Goal: Transaction & Acquisition: Purchase product/service

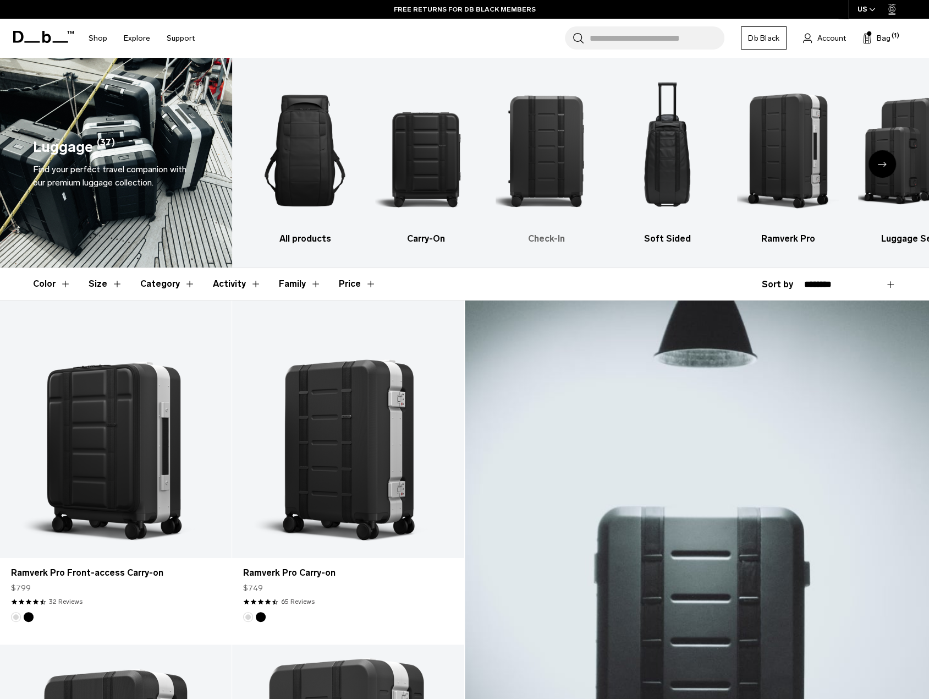
click at [543, 135] on img "3 / 6" at bounding box center [546, 150] width 101 height 152
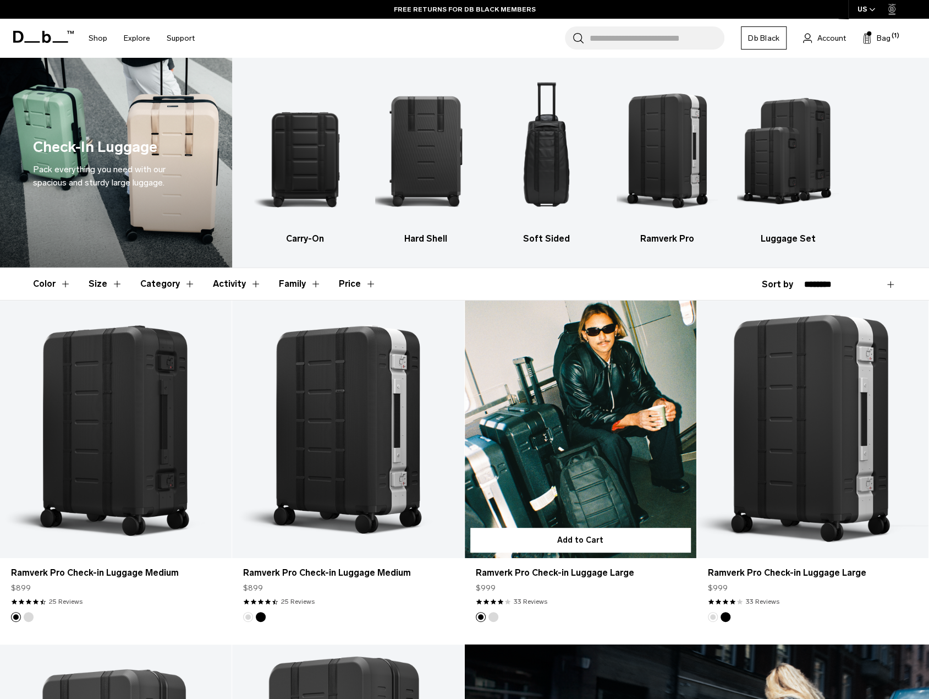
click at [596, 436] on link "Ramverk Pro Check-in Luggage Large" at bounding box center [581, 429] width 232 height 258
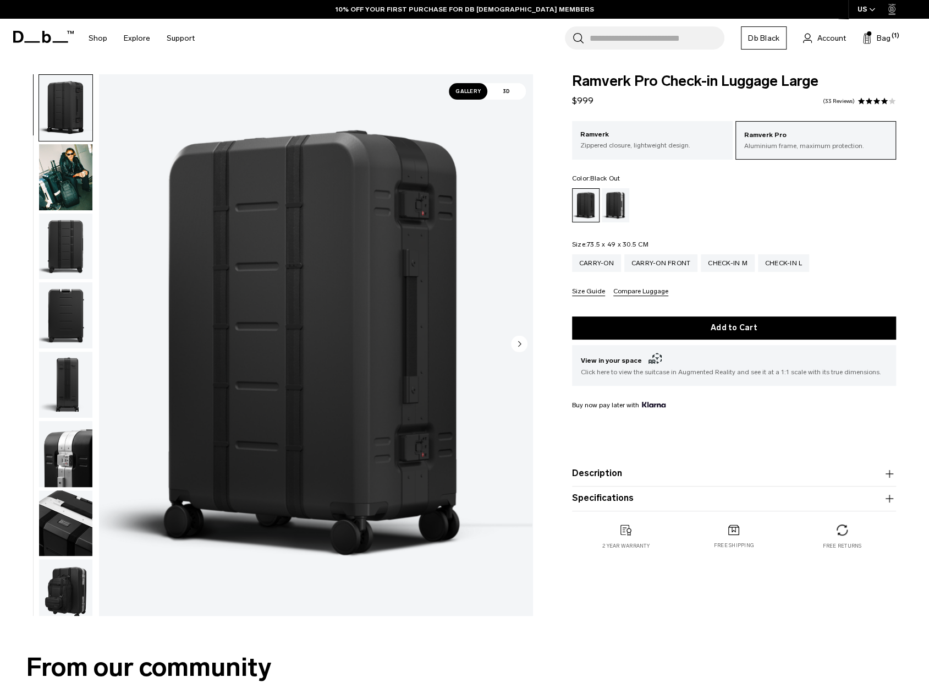
click at [592, 292] on button "Size Guide" at bounding box center [588, 292] width 33 height 8
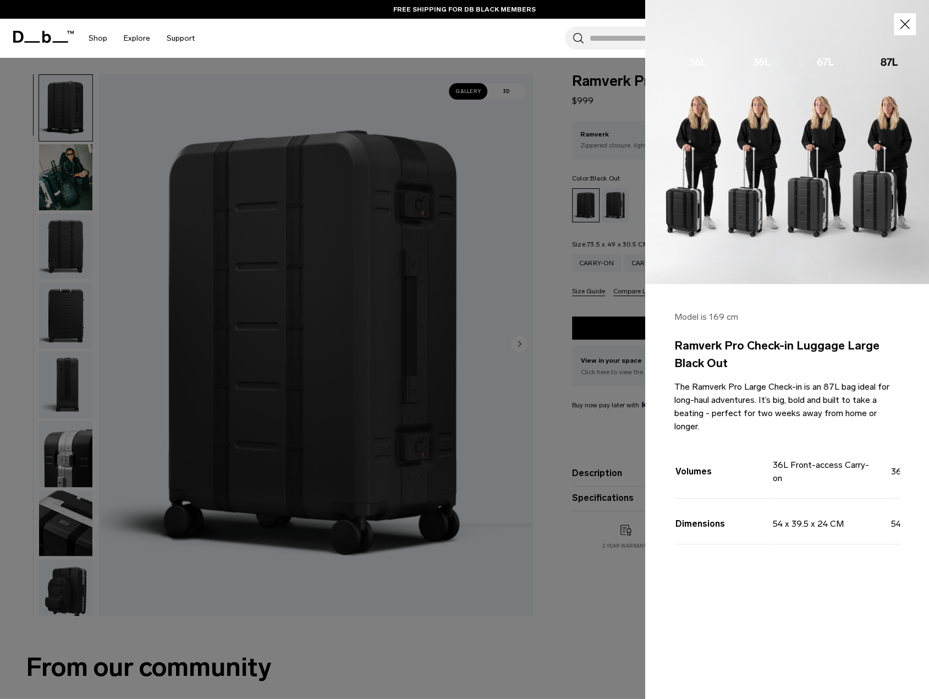
drag, startPoint x: 691, startPoint y: 398, endPoint x: 873, endPoint y: 417, distance: 182.6
click at [873, 417] on p "The Ramverk Pro Large Check-in is an 87L bag ideal for long-haul adventures. It…" at bounding box center [788, 406] width 226 height 53
drag, startPoint x: 800, startPoint y: 451, endPoint x: 856, endPoint y: 455, distance: 56.9
click at [856, 455] on td "36L Front-access Carry-on" at bounding box center [831, 470] width 117 height 58
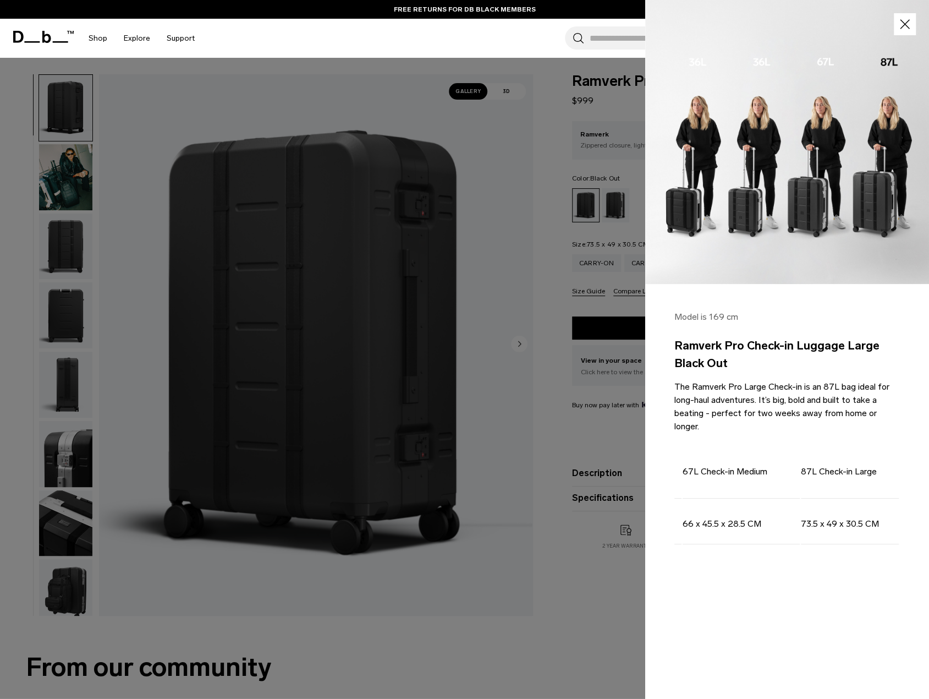
drag, startPoint x: 800, startPoint y: 513, endPoint x: 882, endPoint y: 513, distance: 82.0
click at [882, 513] on tr "Dimensions 54 x 39.5 x 24 CM 54 x 39.5 x 23 CM 66 x 45.5 x 28.5 CM 73.5 x 49 x …" at bounding box center [624, 522] width 550 height 45
click at [604, 391] on div at bounding box center [464, 349] width 929 height 699
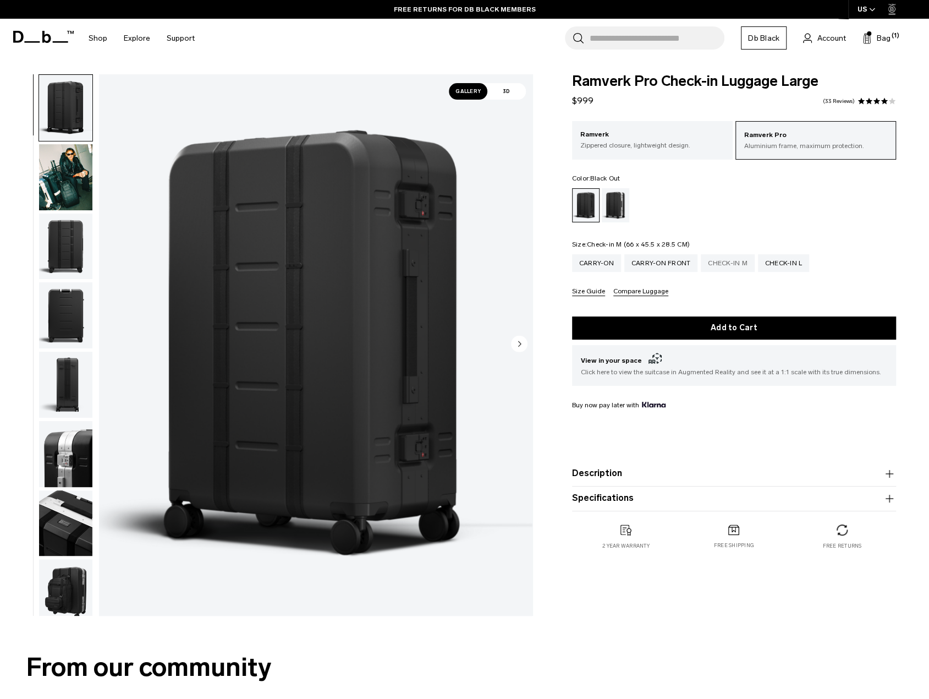
click at [724, 266] on div "Check-in M" at bounding box center [728, 263] width 54 height 18
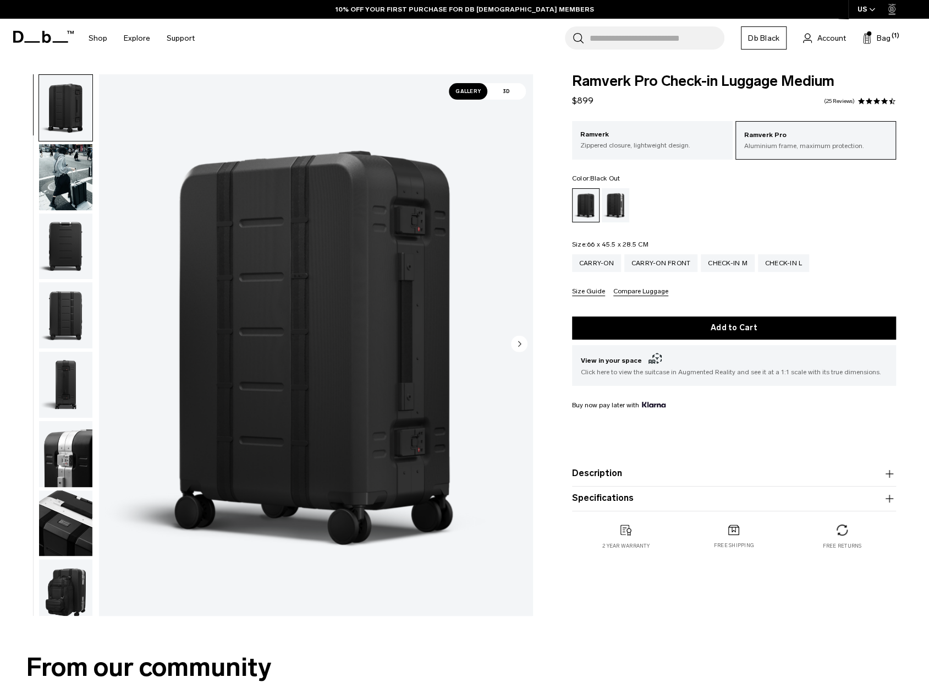
click at [74, 190] on img "button" at bounding box center [65, 177] width 53 height 66
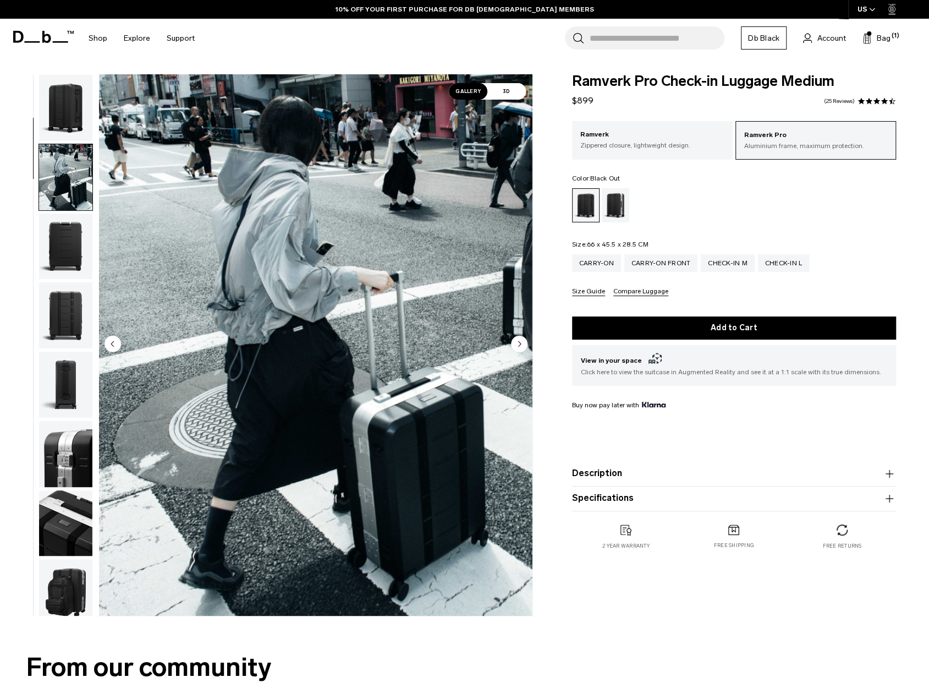
scroll to position [69, 0]
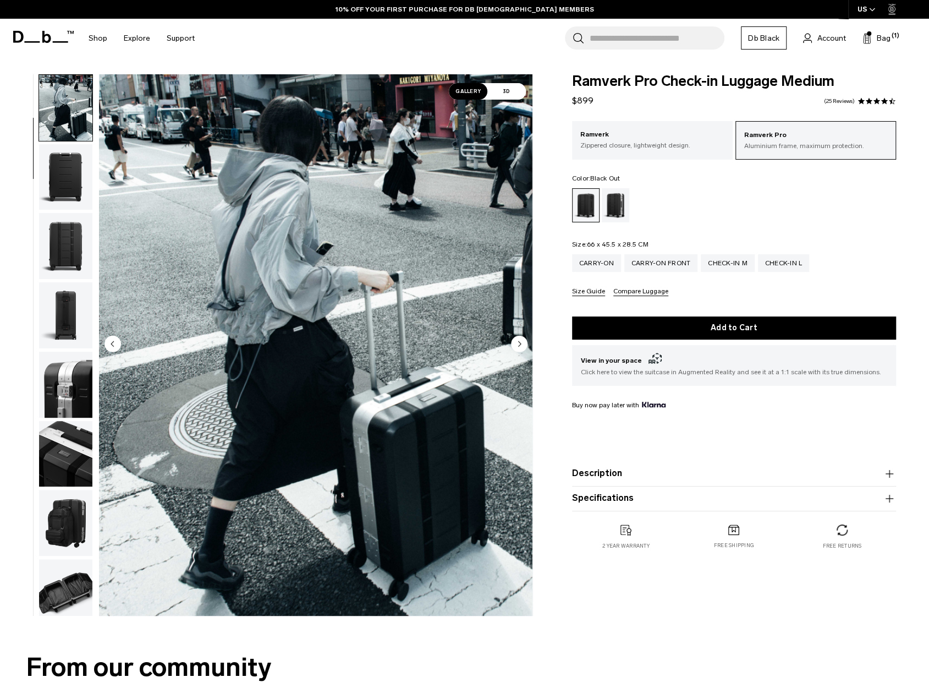
click at [69, 193] on img "button" at bounding box center [65, 177] width 53 height 66
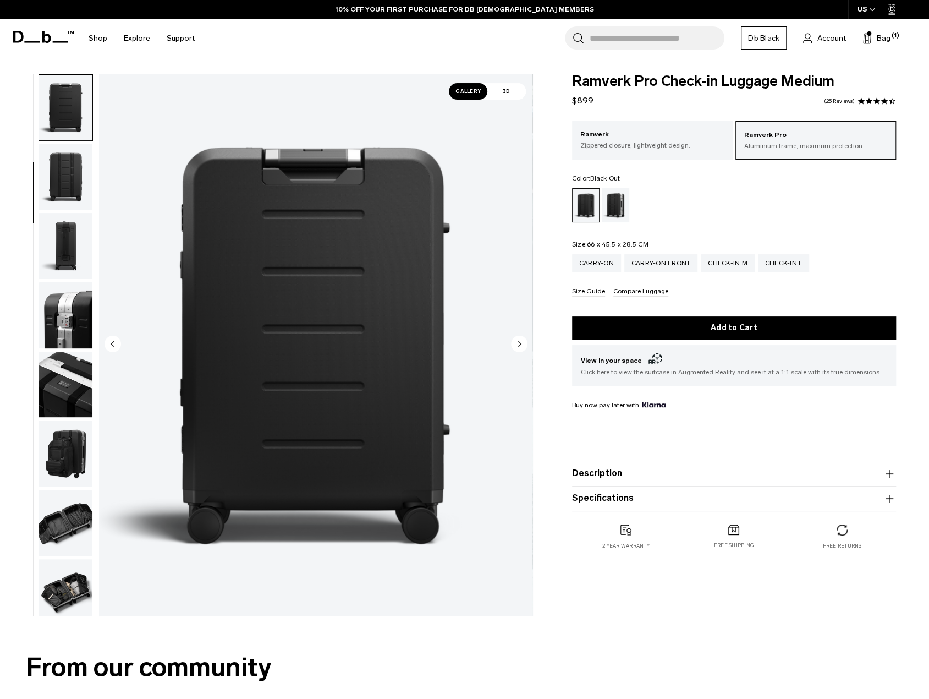
click at [73, 215] on img "button" at bounding box center [65, 246] width 53 height 66
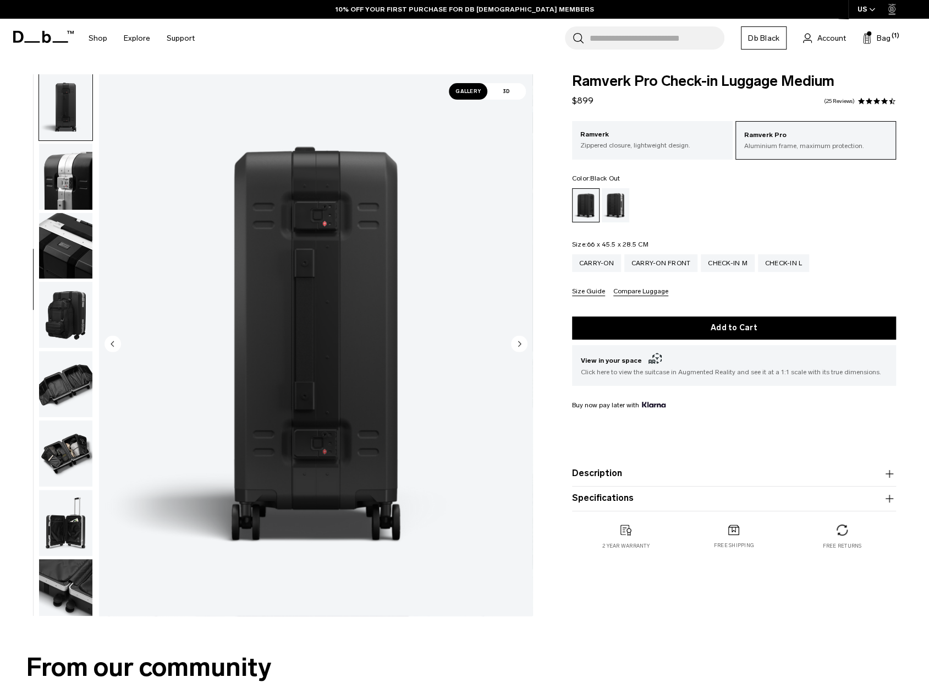
click at [74, 224] on img "button" at bounding box center [65, 246] width 53 height 66
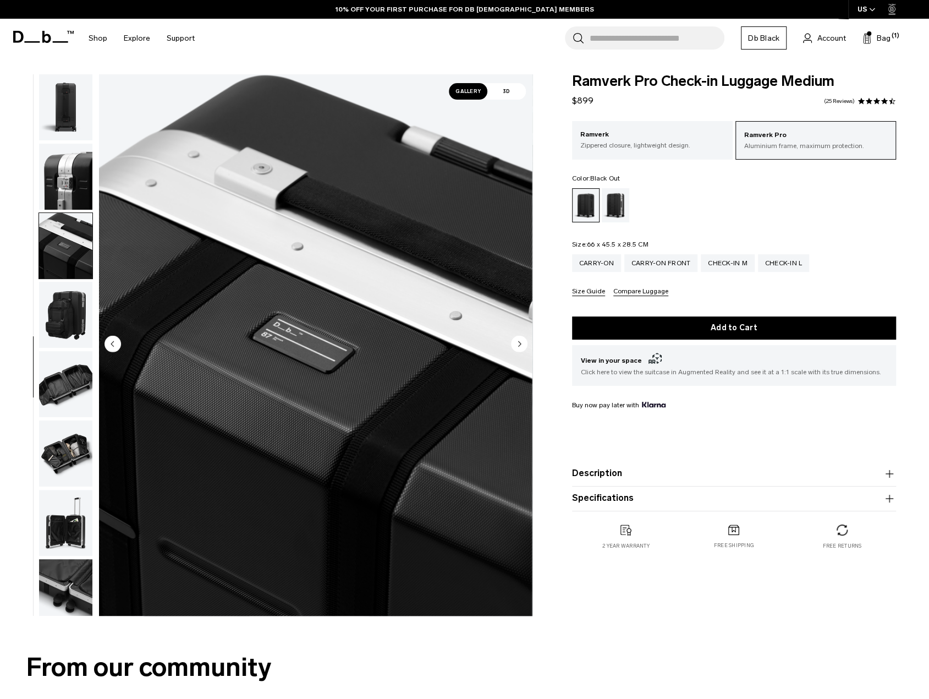
scroll to position [288, 0]
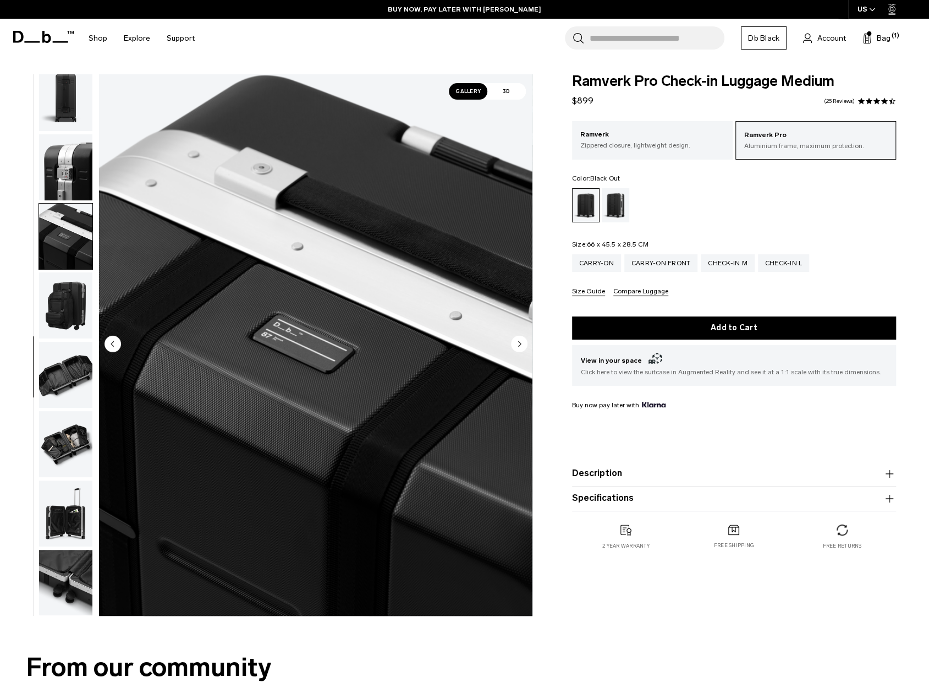
click at [68, 237] on img "button" at bounding box center [65, 237] width 53 height 66
click at [66, 441] on img "button" at bounding box center [65, 444] width 53 height 66
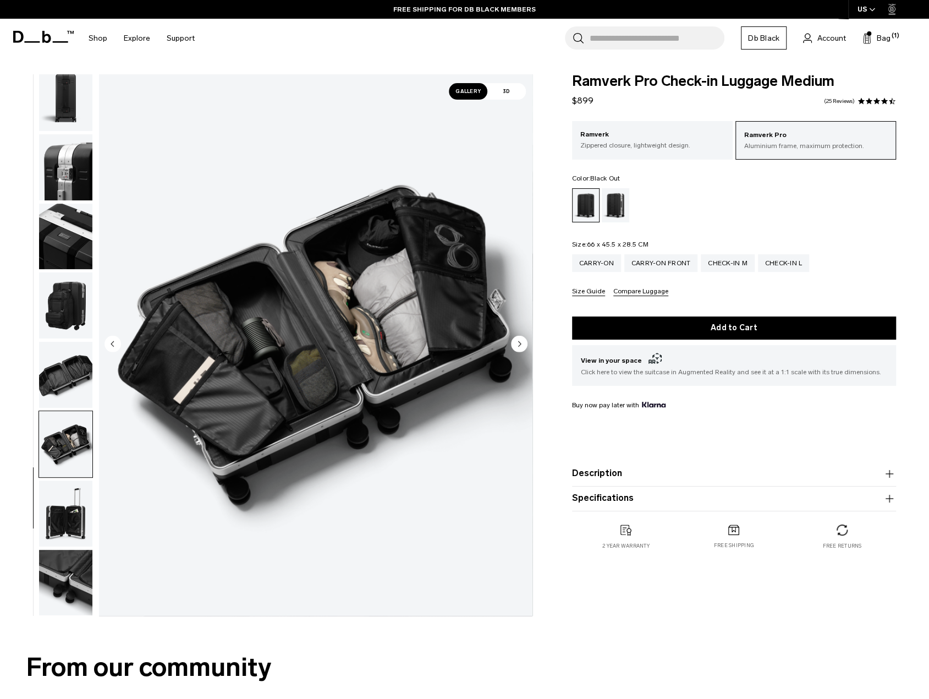
click at [587, 290] on button "Size Guide" at bounding box center [588, 292] width 33 height 8
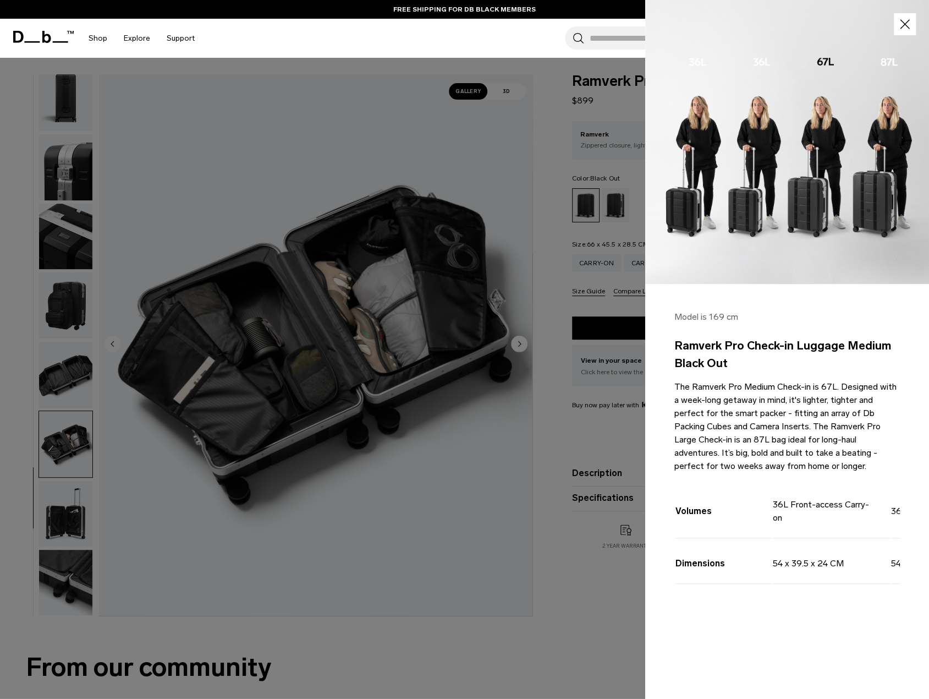
click at [605, 425] on div at bounding box center [464, 349] width 929 height 699
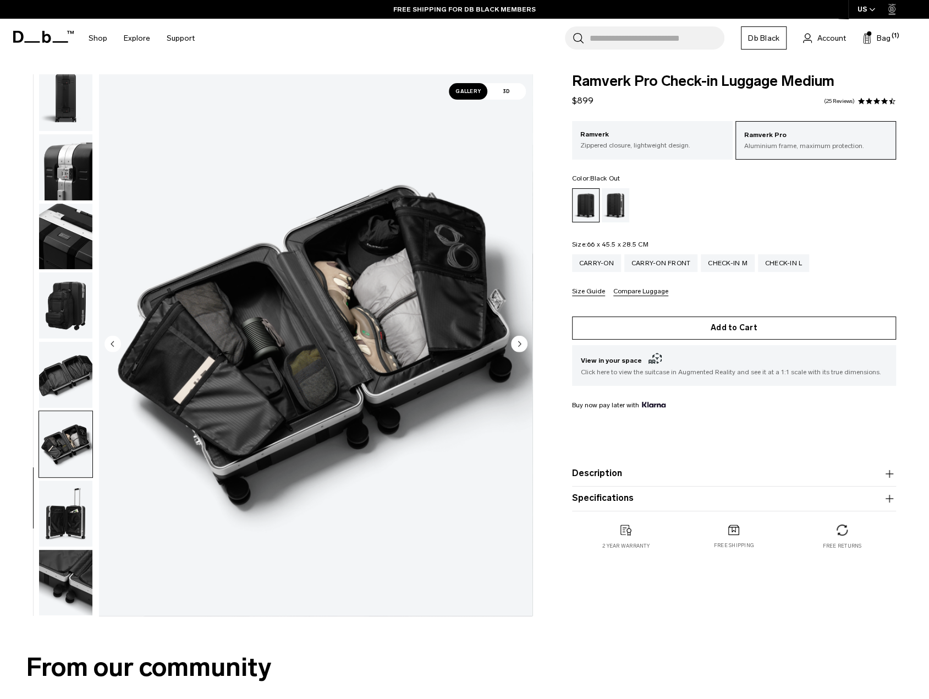
click at [687, 327] on button "Add to Cart" at bounding box center [734, 327] width 324 height 23
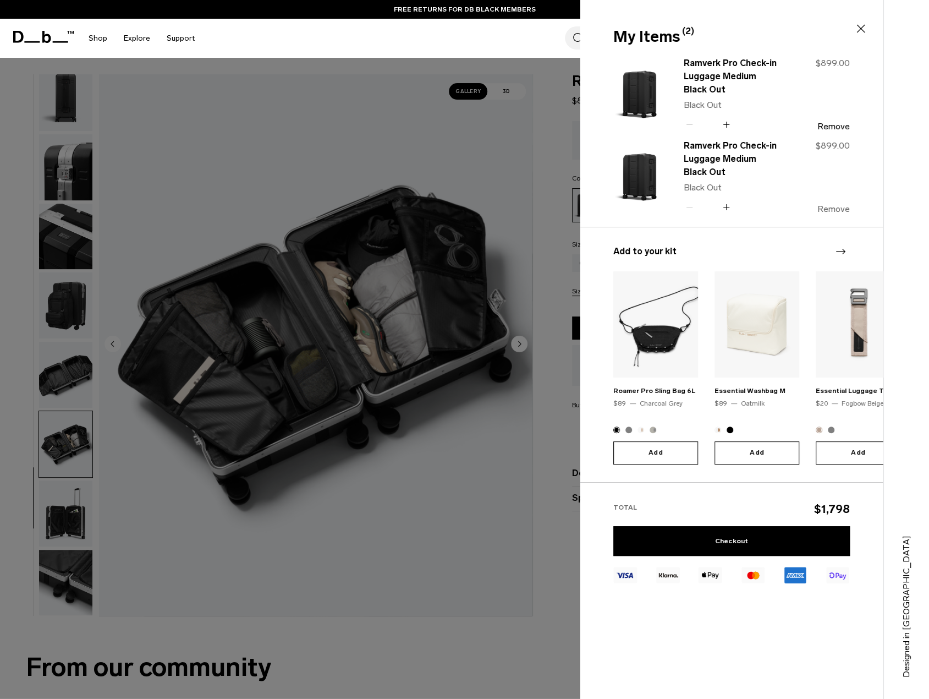
click at [828, 209] on button "Remove" at bounding box center [834, 209] width 32 height 10
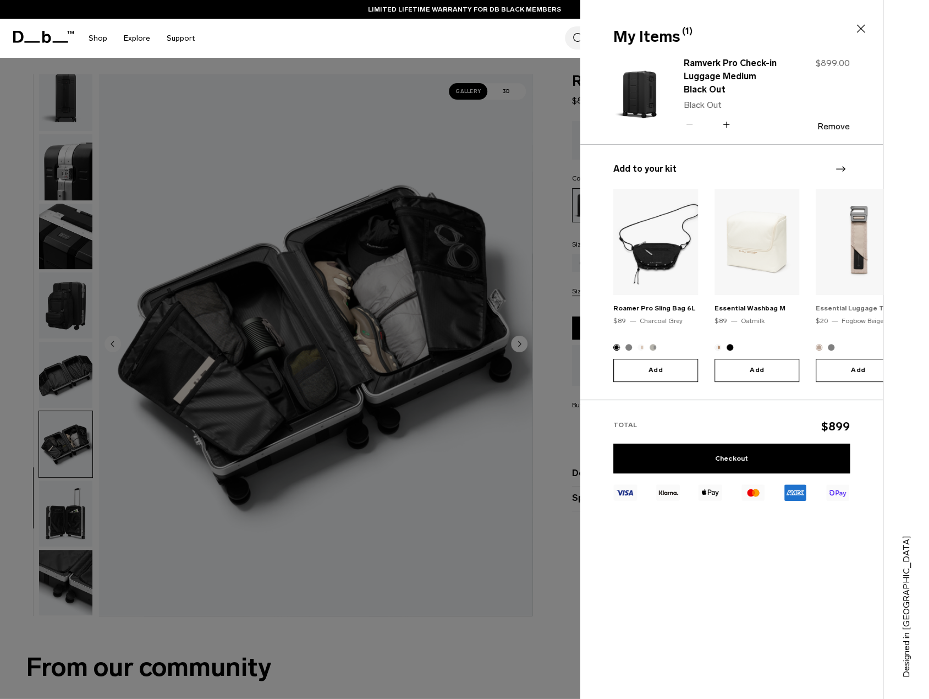
click at [840, 309] on link "Essential Luggage Tag" at bounding box center [854, 308] width 76 height 8
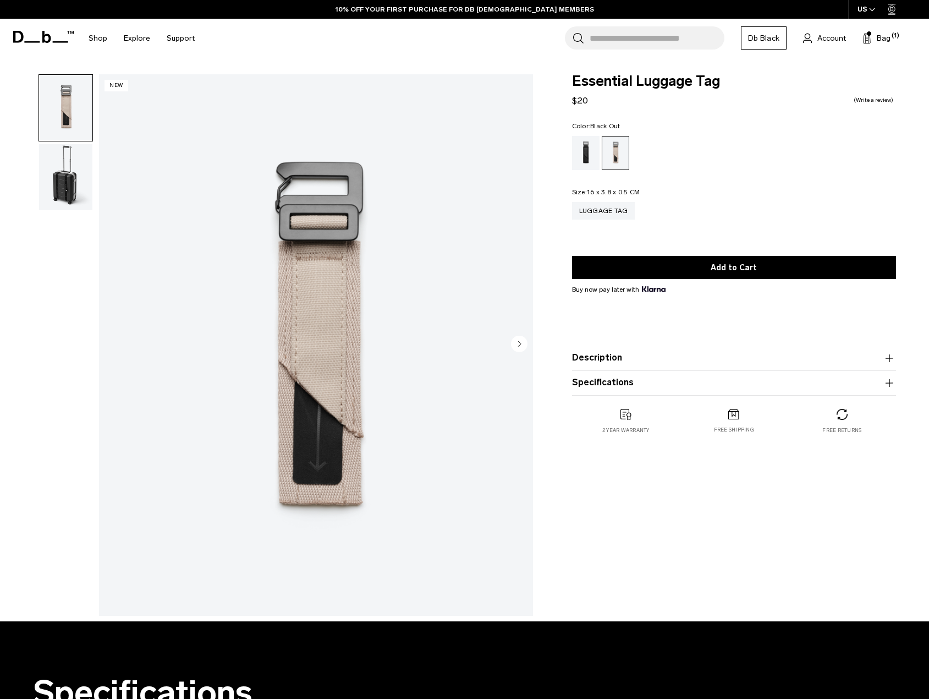
click at [579, 154] on div "Black Out" at bounding box center [586, 153] width 28 height 34
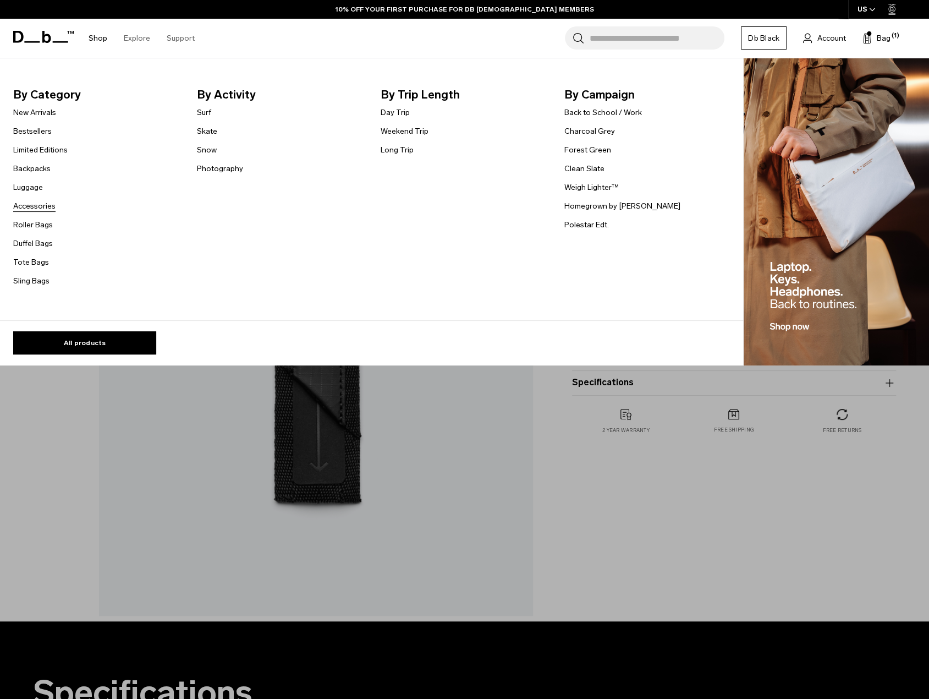
click at [42, 206] on link "Accessories" at bounding box center [34, 206] width 42 height 12
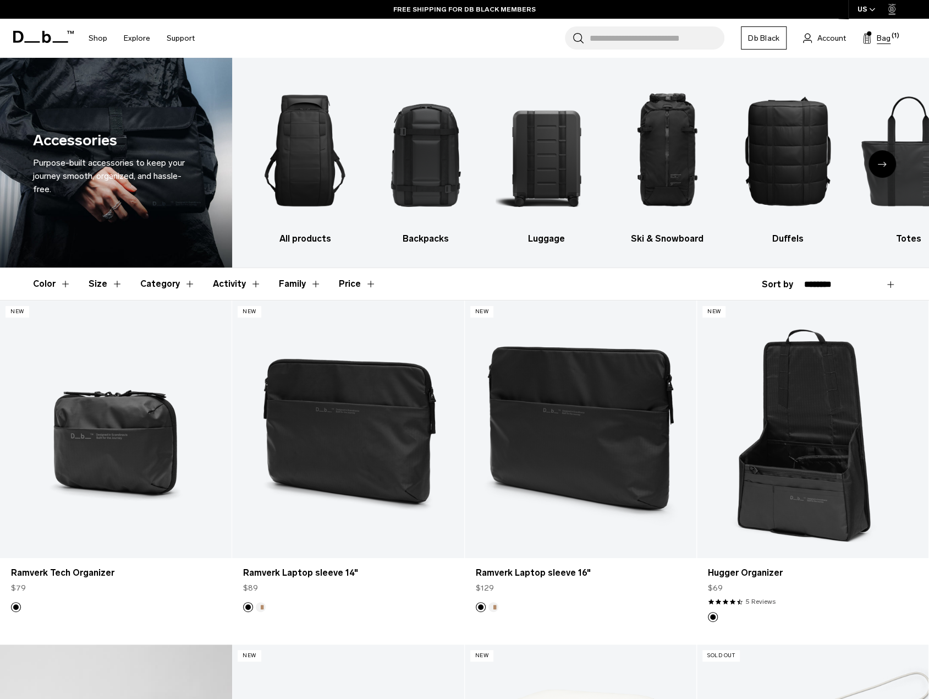
click at [887, 34] on span "Bag" at bounding box center [884, 38] width 14 height 12
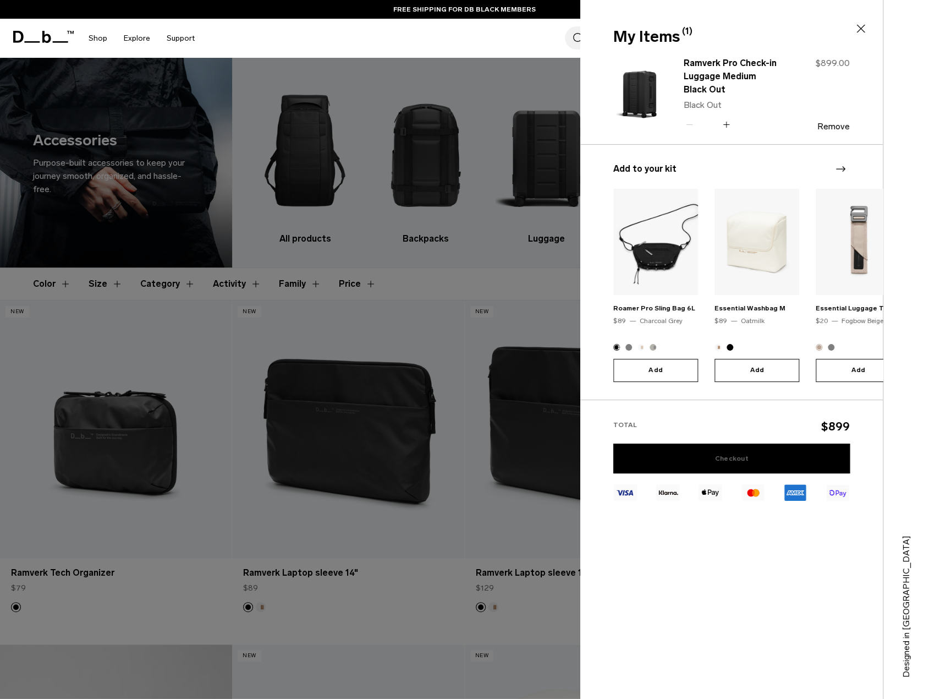
click at [736, 446] on link "Checkout" at bounding box center [732, 459] width 237 height 30
